Goal: Task Accomplishment & Management: Manage account settings

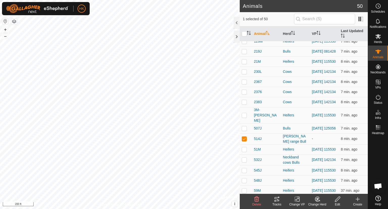
scroll to position [202, 0]
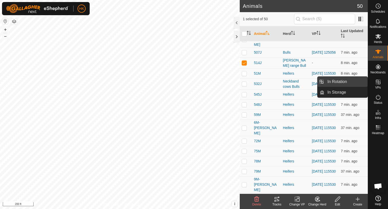
click at [352, 82] on link "In Rotation" at bounding box center [345, 82] width 43 height 10
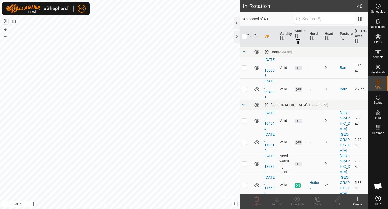
checkbox input "true"
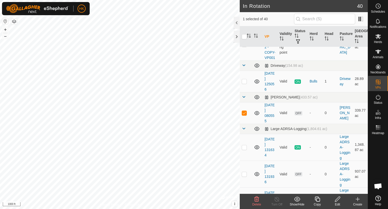
scroll to position [354, 0]
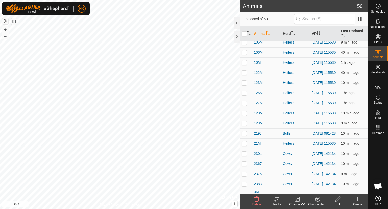
scroll to position [152, 0]
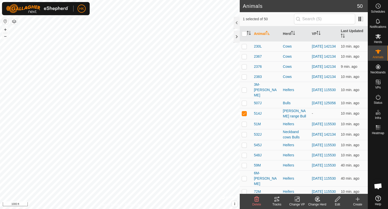
click at [274, 196] on icon at bounding box center [277, 199] width 6 height 6
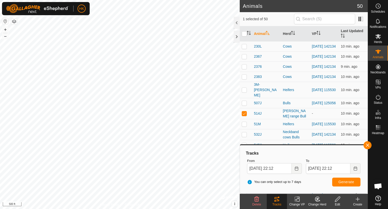
click at [192, 208] on html "HK Schedules Notifications Herds Animals Neckbands VPs Status Infra Heatmap Hel…" at bounding box center [194, 104] width 388 height 209
